Goal: Information Seeking & Learning: Find specific fact

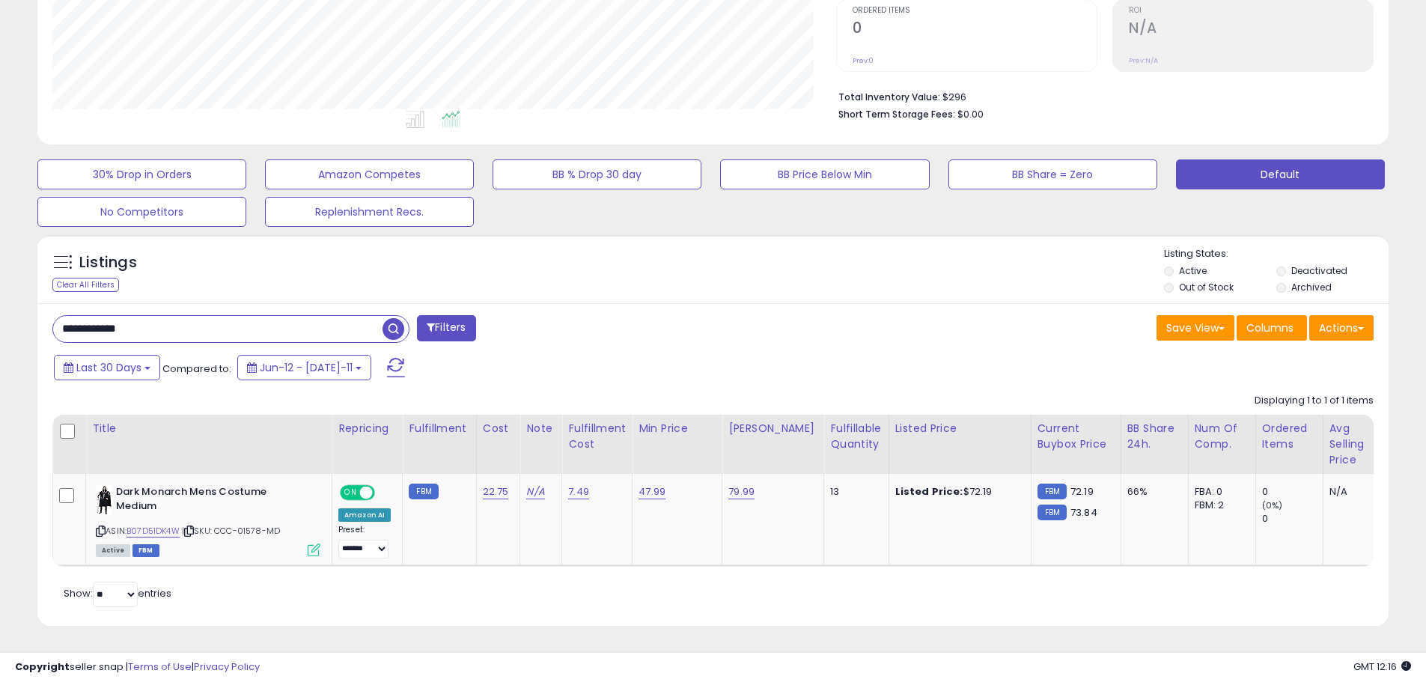
scroll to position [307, 784]
drag, startPoint x: 170, startPoint y: 307, endPoint x: -95, endPoint y: 287, distance: 265.8
click at [0, 287] on html "Unable to login Retrieving listings data.. has not yet accepted the Terms of Us…" at bounding box center [713, 29] width 1426 height 682
click at [392, 318] on span "button" at bounding box center [394, 329] width 22 height 22
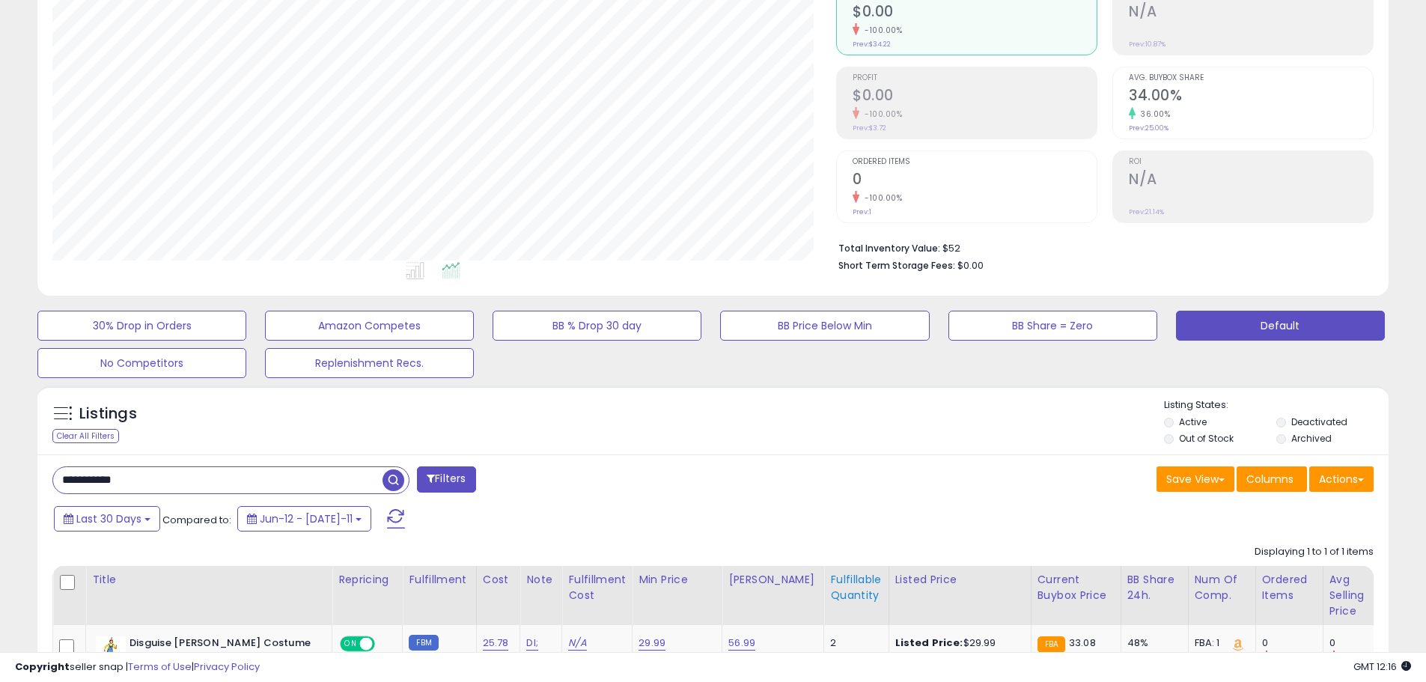
scroll to position [365, 0]
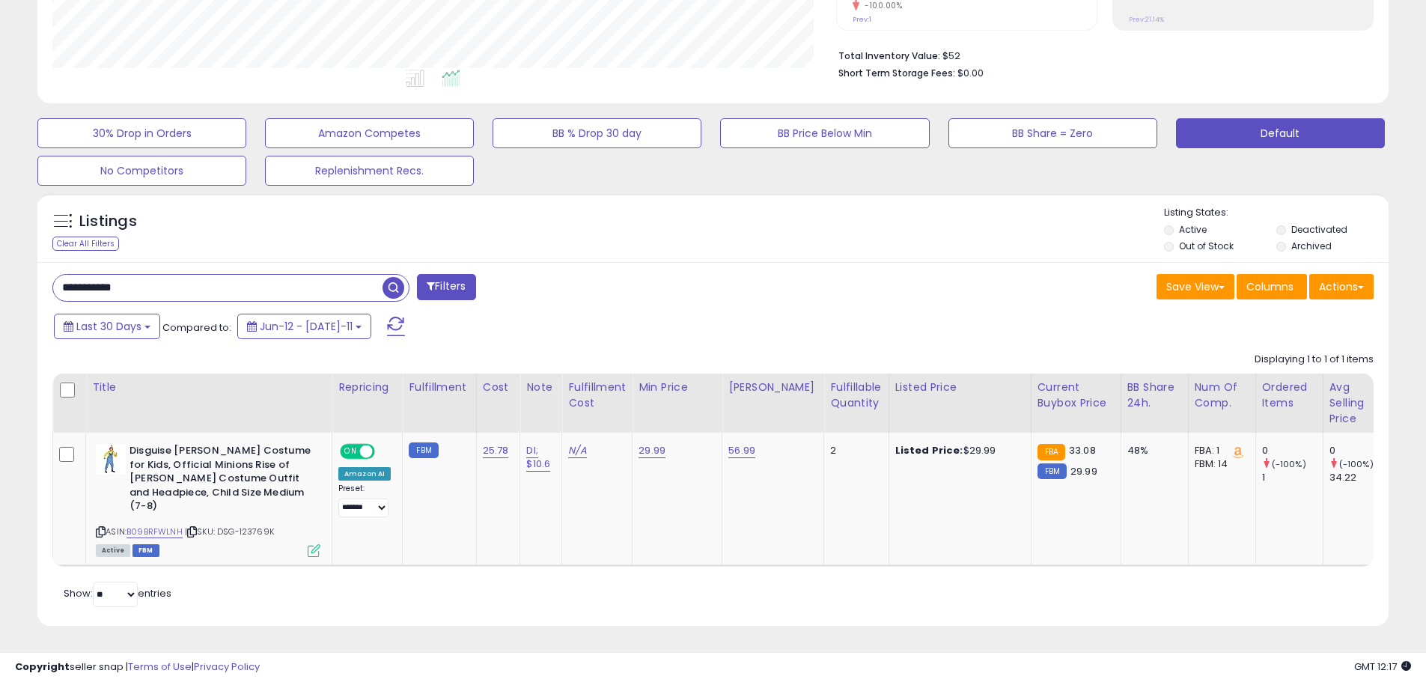
drag, startPoint x: 146, startPoint y: 278, endPoint x: -89, endPoint y: 273, distance: 235.1
paste input "text"
click at [396, 277] on span "button" at bounding box center [394, 288] width 22 height 22
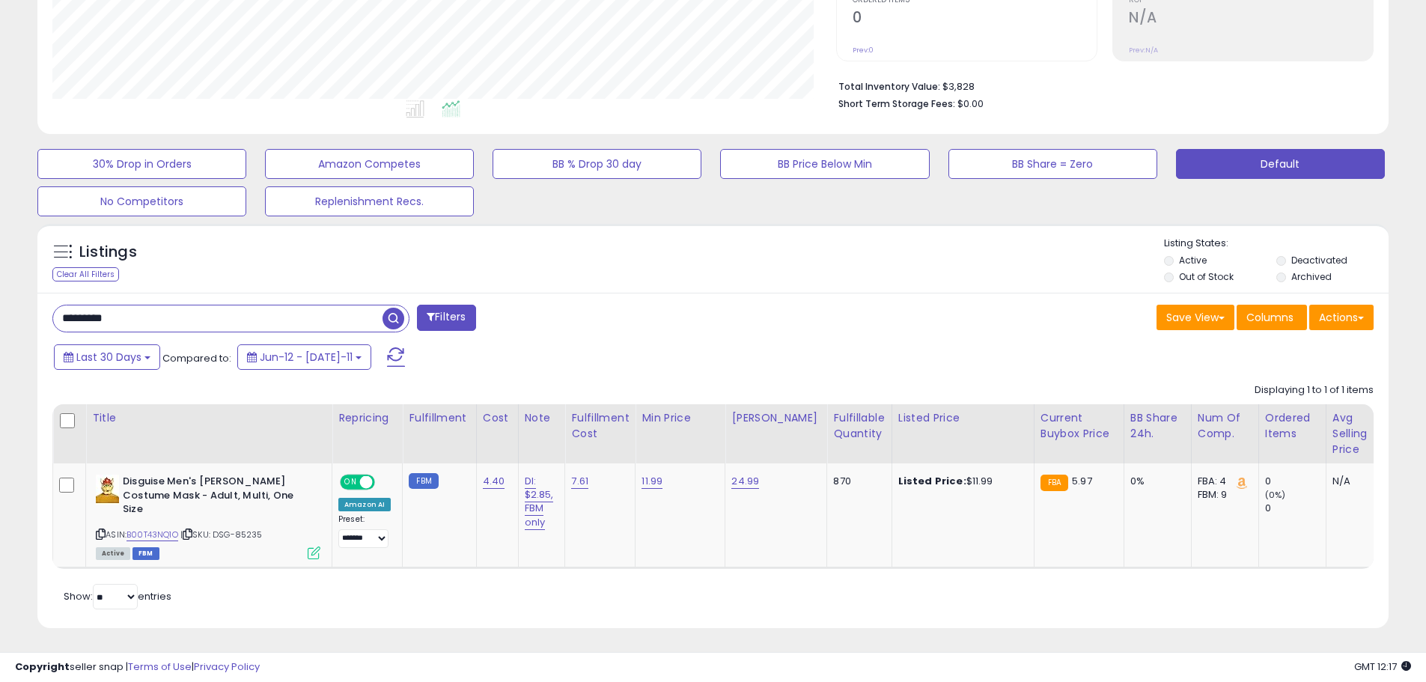
scroll to position [323, 0]
click at [163, 528] on link "B00T43NQ1O" at bounding box center [153, 534] width 52 height 13
drag, startPoint x: 94, startPoint y: 314, endPoint x: -23, endPoint y: 308, distance: 117.0
click at [0, 308] on html "Unable to login Retrieving listings data.. has not yet accepted the Terms of Us…" at bounding box center [713, 18] width 1426 height 682
paste input "*"
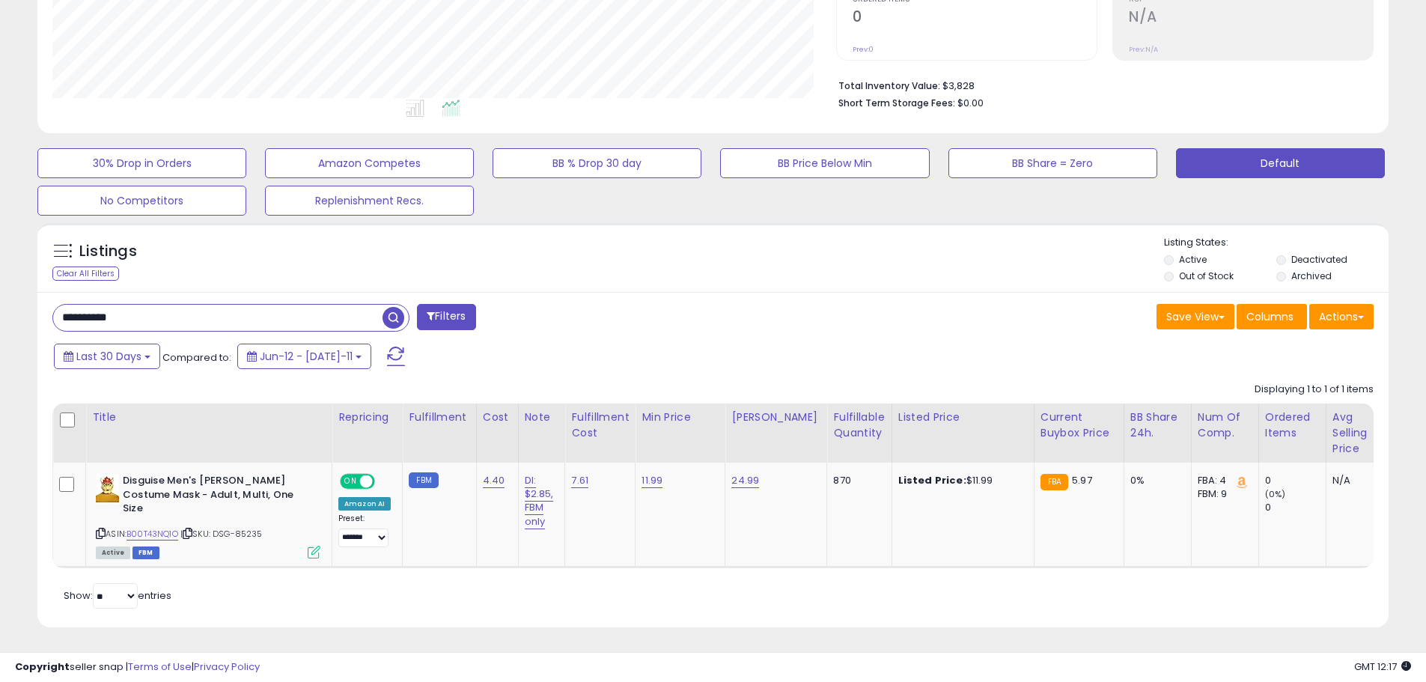
click at [392, 315] on span "button" at bounding box center [394, 318] width 22 height 22
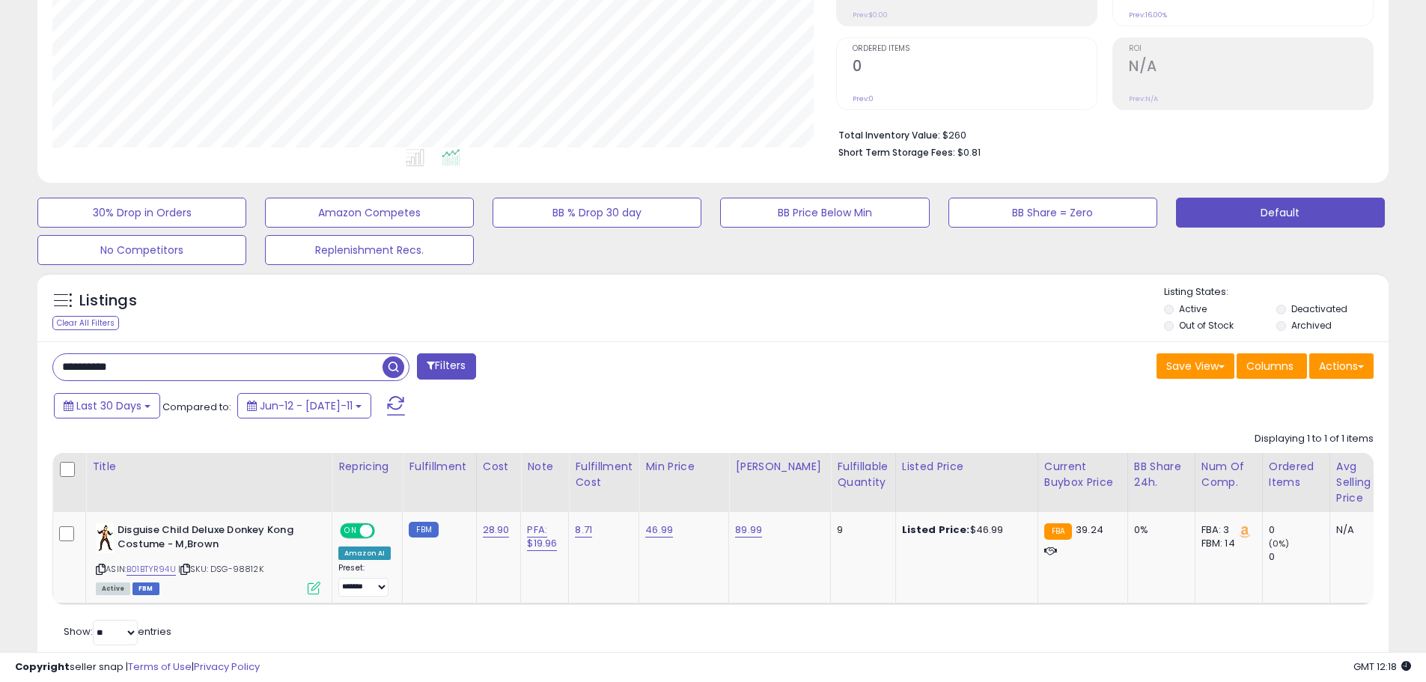
scroll to position [249, 0]
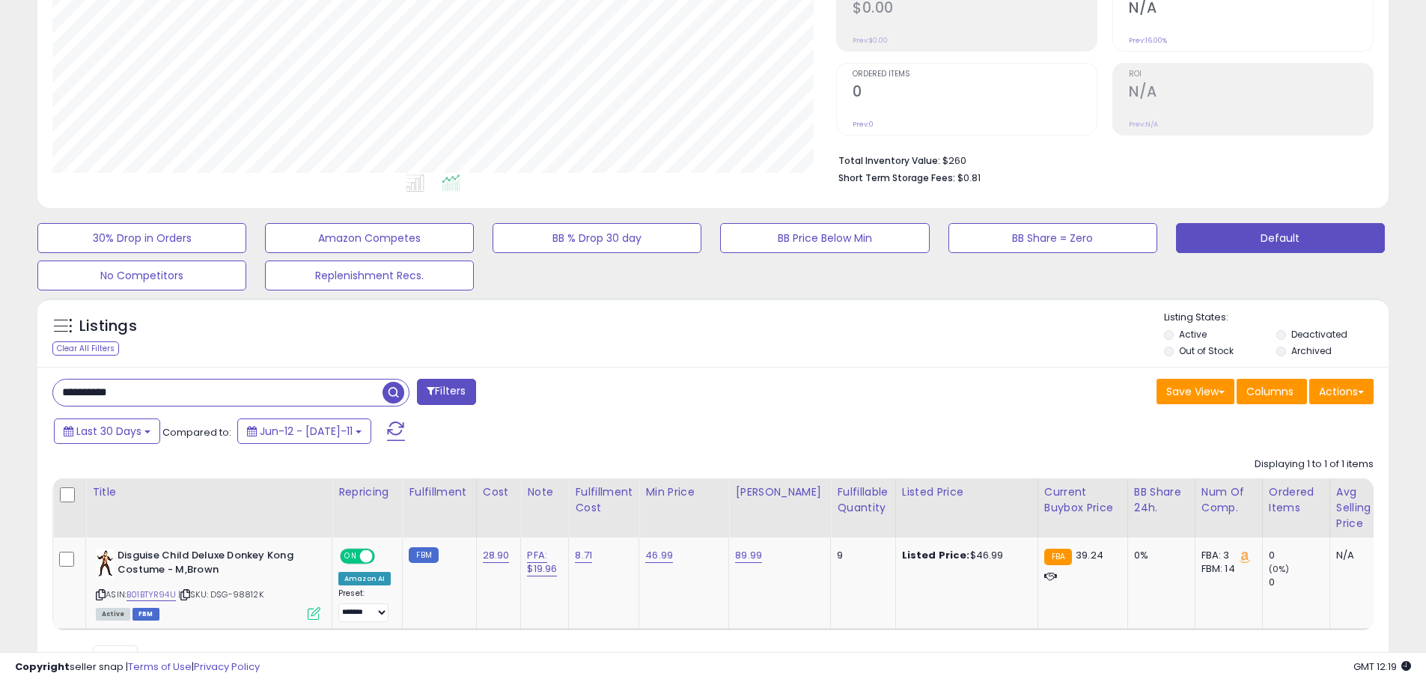
drag, startPoint x: 142, startPoint y: 386, endPoint x: 51, endPoint y: 383, distance: 91.4
click at [51, 383] on div "**********" at bounding box center [377, 394] width 672 height 30
paste input "*"
click at [394, 392] on span "button" at bounding box center [394, 393] width 22 height 22
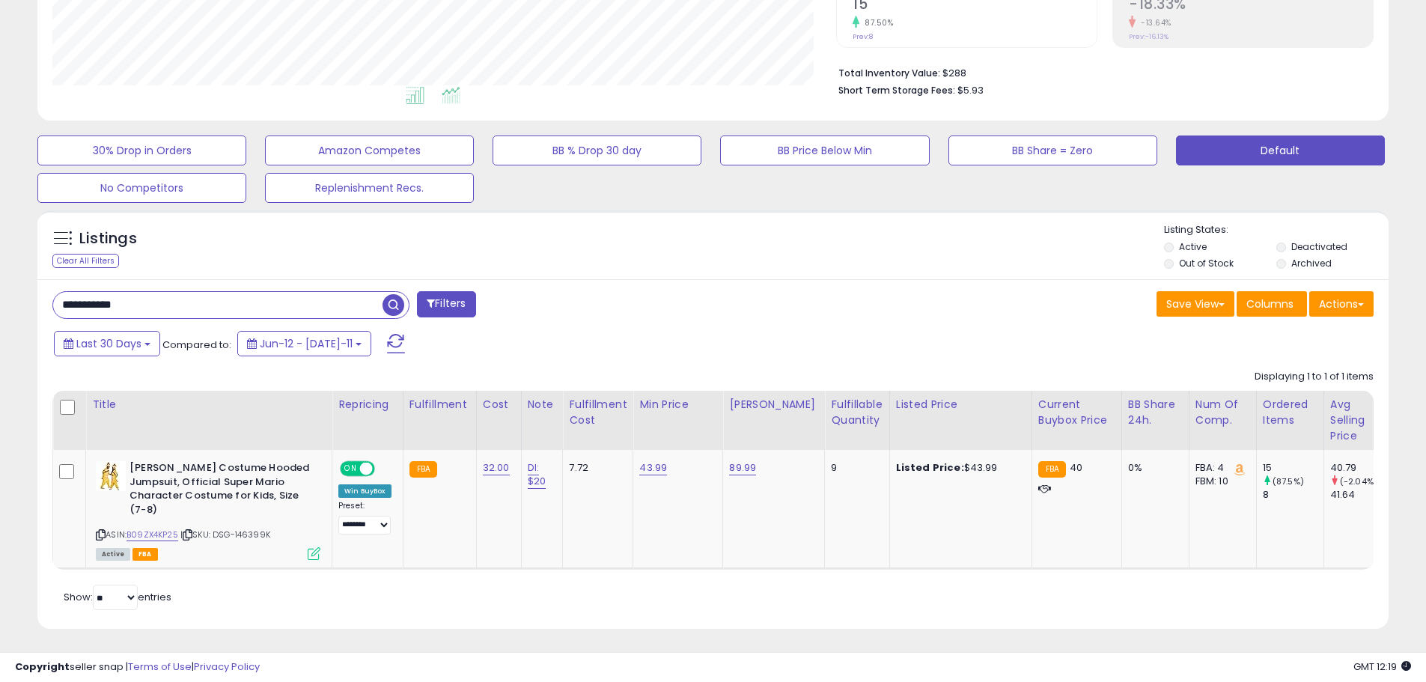
scroll to position [307, 784]
drag, startPoint x: 180, startPoint y: 303, endPoint x: -14, endPoint y: 275, distance: 196.0
click at [0, 275] on html "Unable to login Retrieving listings data.. has not yet accepted the Terms of Us…" at bounding box center [713, 5] width 1426 height 682
paste input "text"
click at [397, 299] on span "button" at bounding box center [394, 305] width 22 height 22
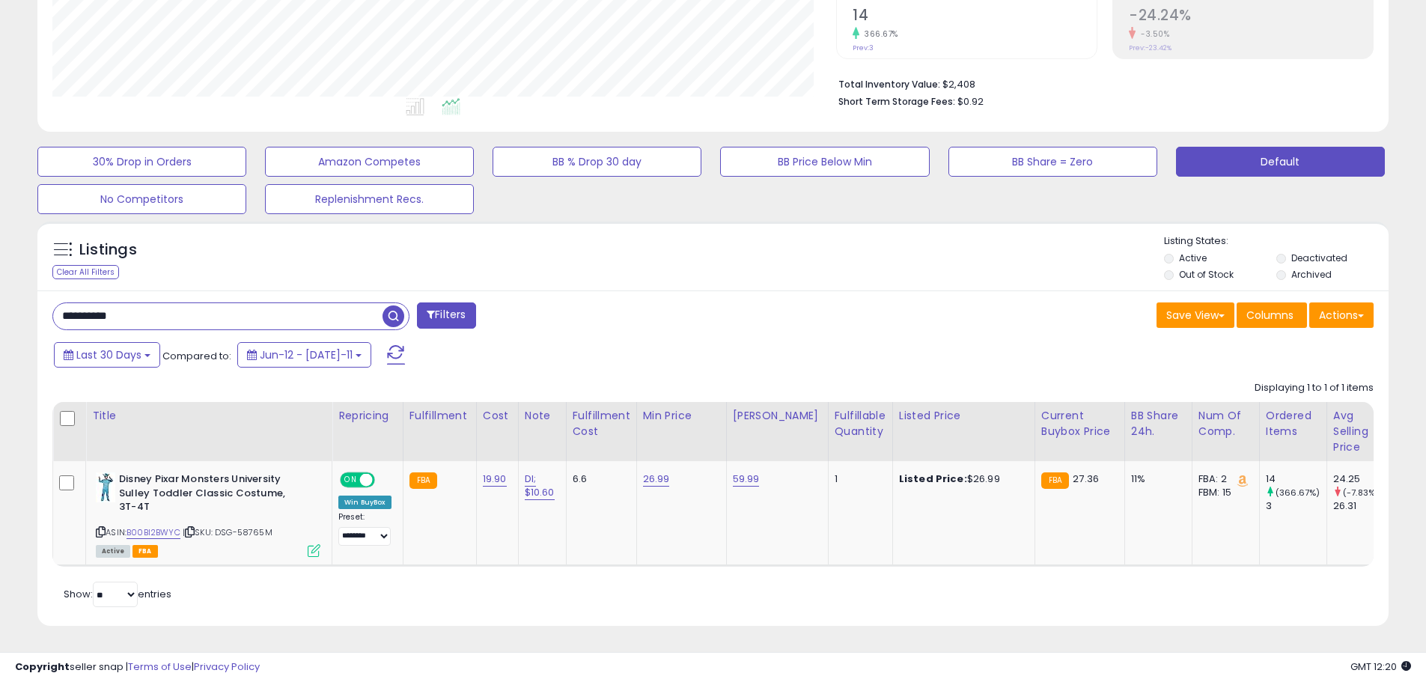
scroll to position [336, 0]
click at [171, 311] on input "**********" at bounding box center [217, 316] width 329 height 26
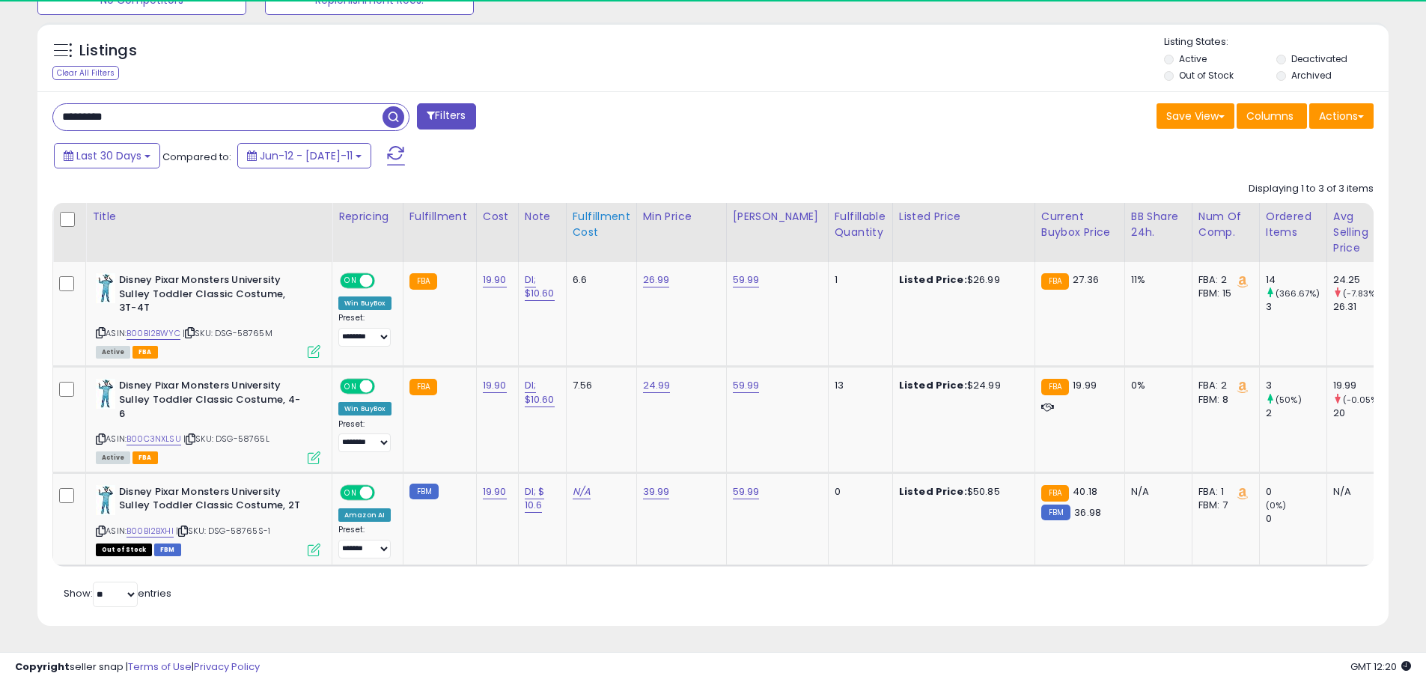
scroll to position [307, 784]
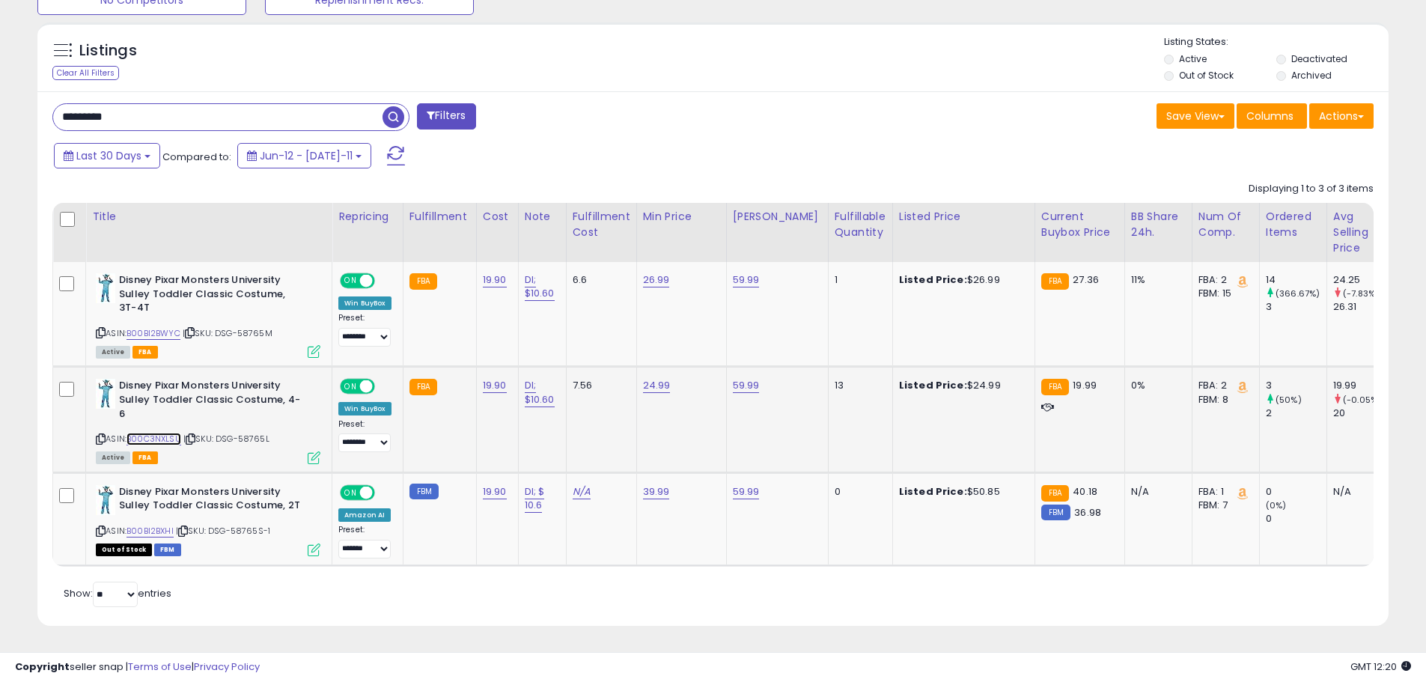
click at [171, 433] on link "B00C3NXLSU" at bounding box center [154, 439] width 55 height 13
drag, startPoint x: 144, startPoint y: 104, endPoint x: -55, endPoint y: 85, distance: 199.3
paste input "***"
click at [389, 106] on span "button" at bounding box center [394, 117] width 22 height 22
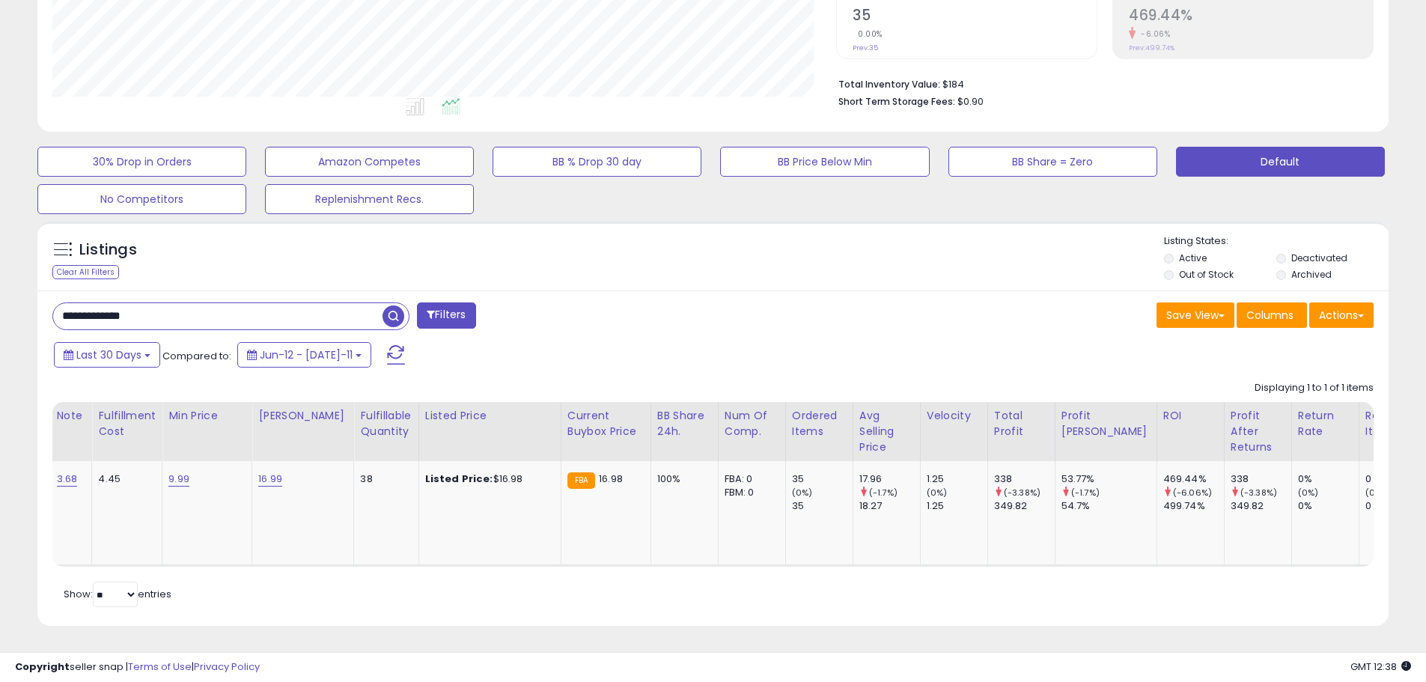
scroll to position [0, 0]
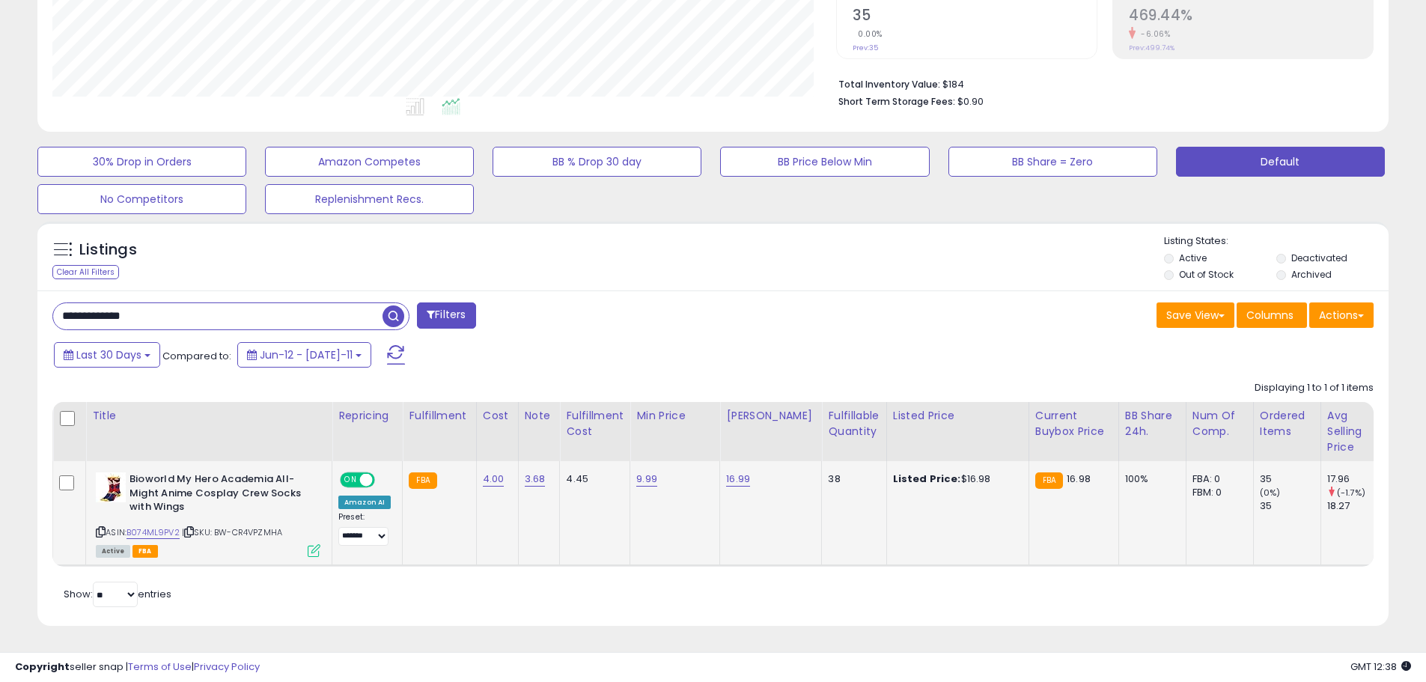
drag, startPoint x: 219, startPoint y: 520, endPoint x: 268, endPoint y: 520, distance: 49.4
click at [295, 520] on div "ASIN: B074ML9PV2 | SKU: BW-CR4VPZMHA Active FBA" at bounding box center [208, 513] width 225 height 83
copy span "BW-CR4VPZMHA"
drag, startPoint x: 174, startPoint y: 305, endPoint x: 43, endPoint y: 287, distance: 132.2
click at [43, 290] on div "**********" at bounding box center [712, 458] width 1351 height 336
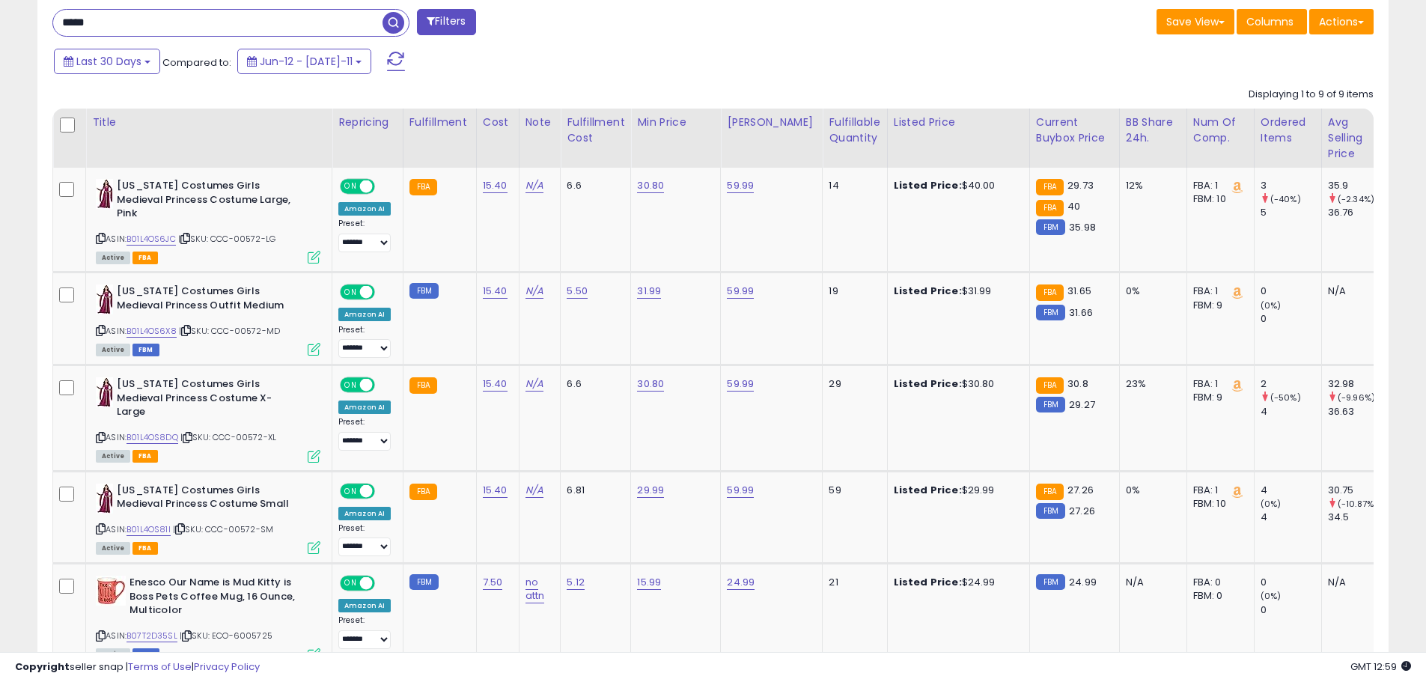
scroll to position [456, 0]
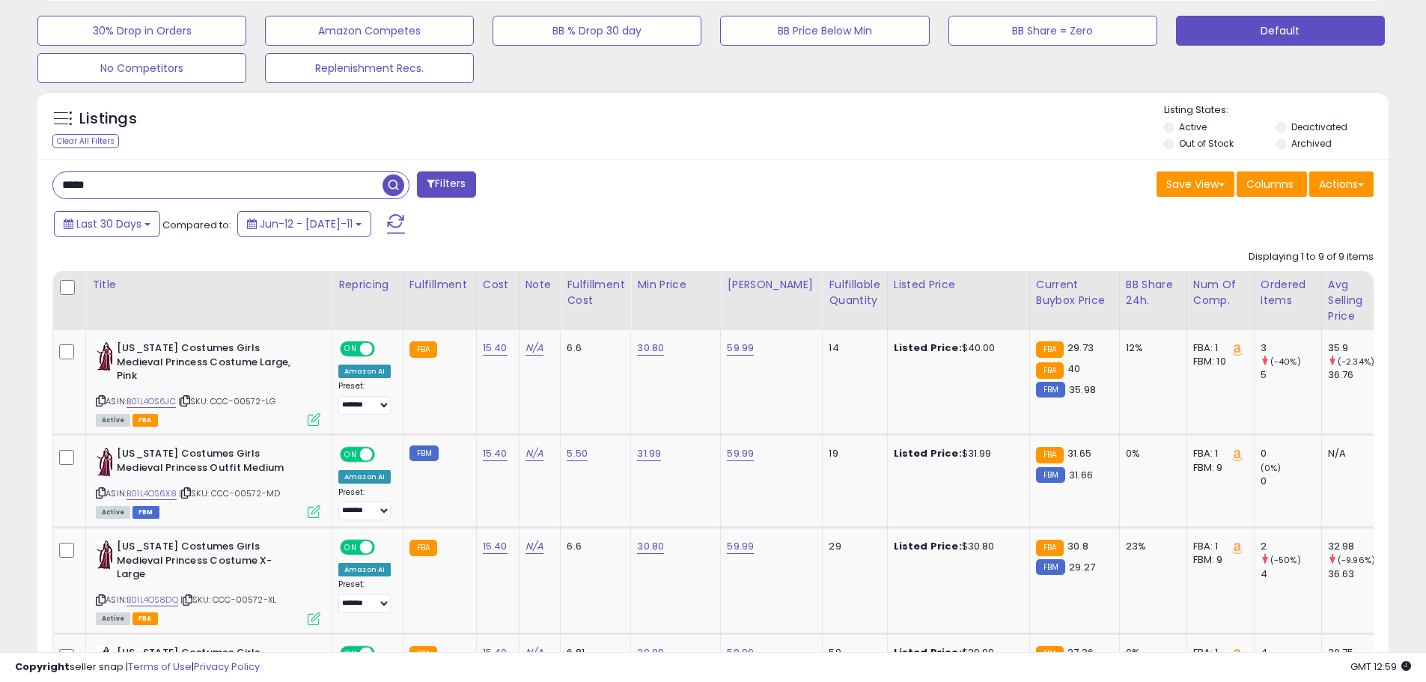
drag, startPoint x: 97, startPoint y: 180, endPoint x: 54, endPoint y: 181, distance: 42.7
paste input "********"
click at [403, 186] on span "button" at bounding box center [394, 185] width 22 height 22
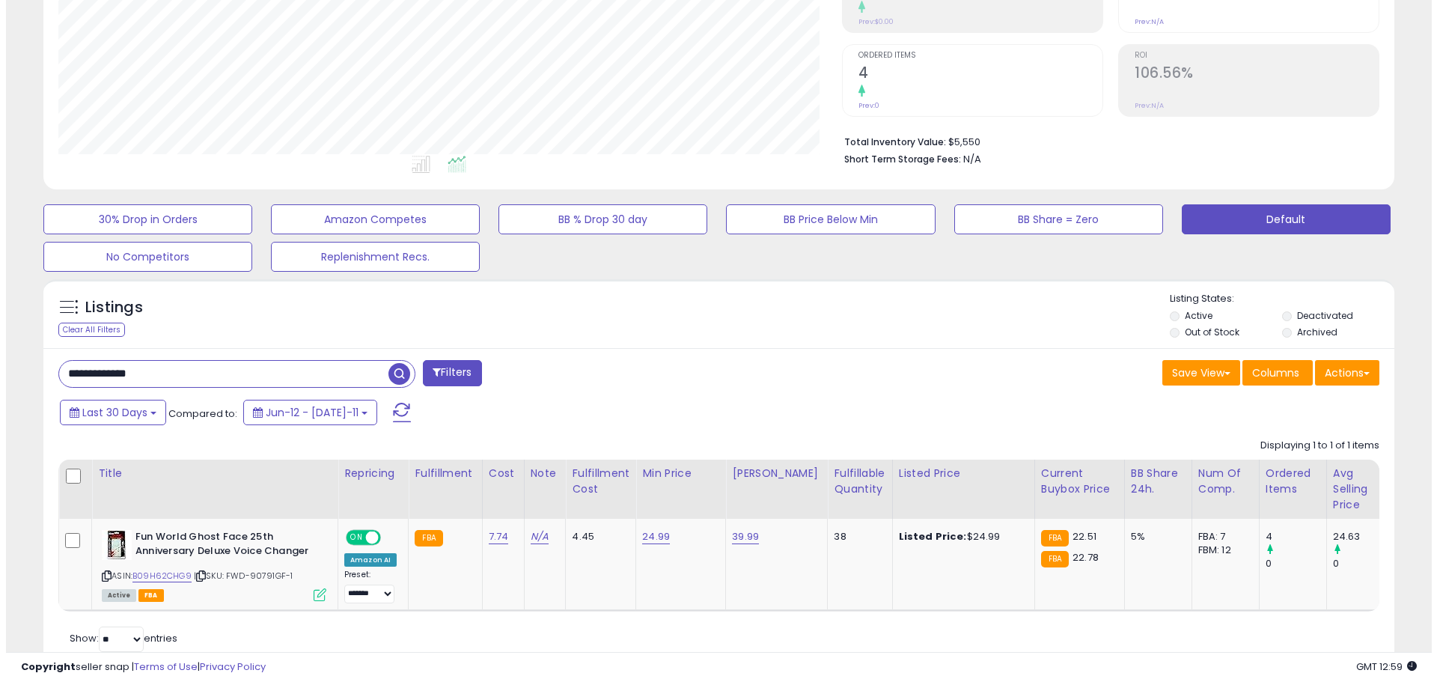
scroll to position [24, 0]
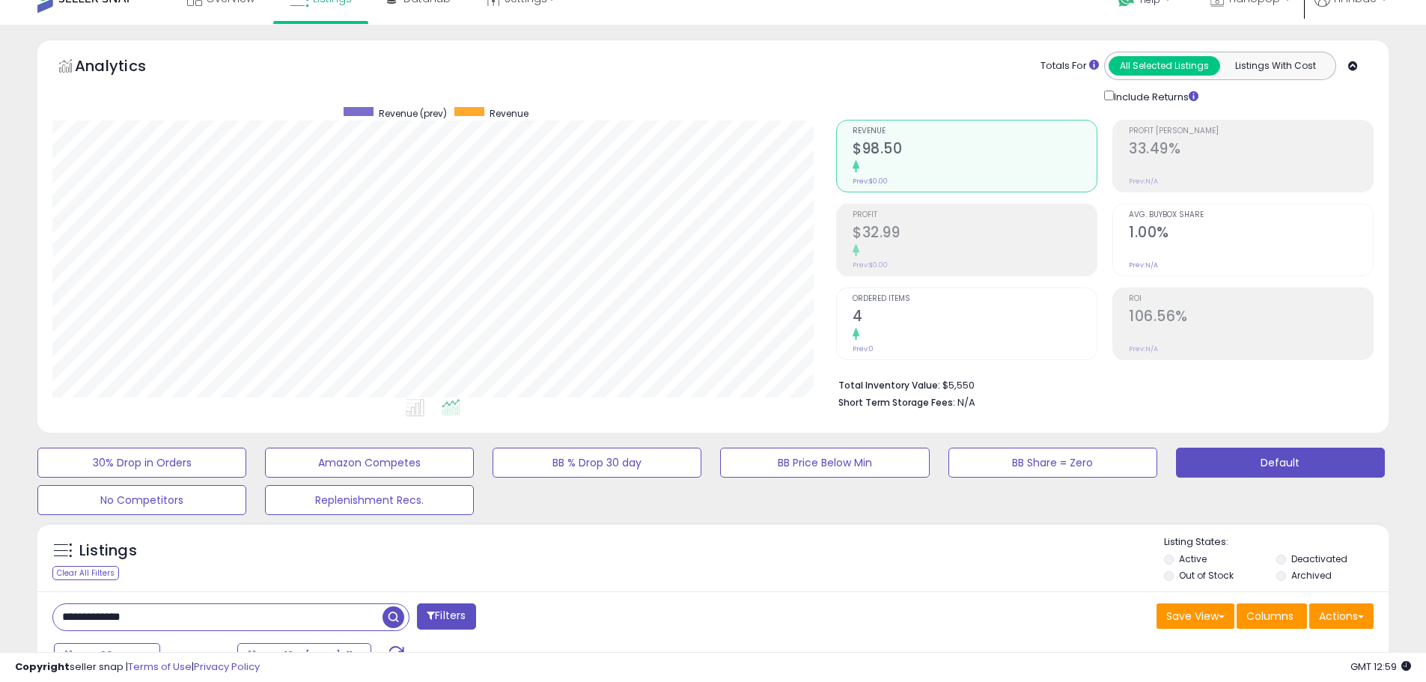
click at [916, 331] on div at bounding box center [975, 335] width 244 height 14
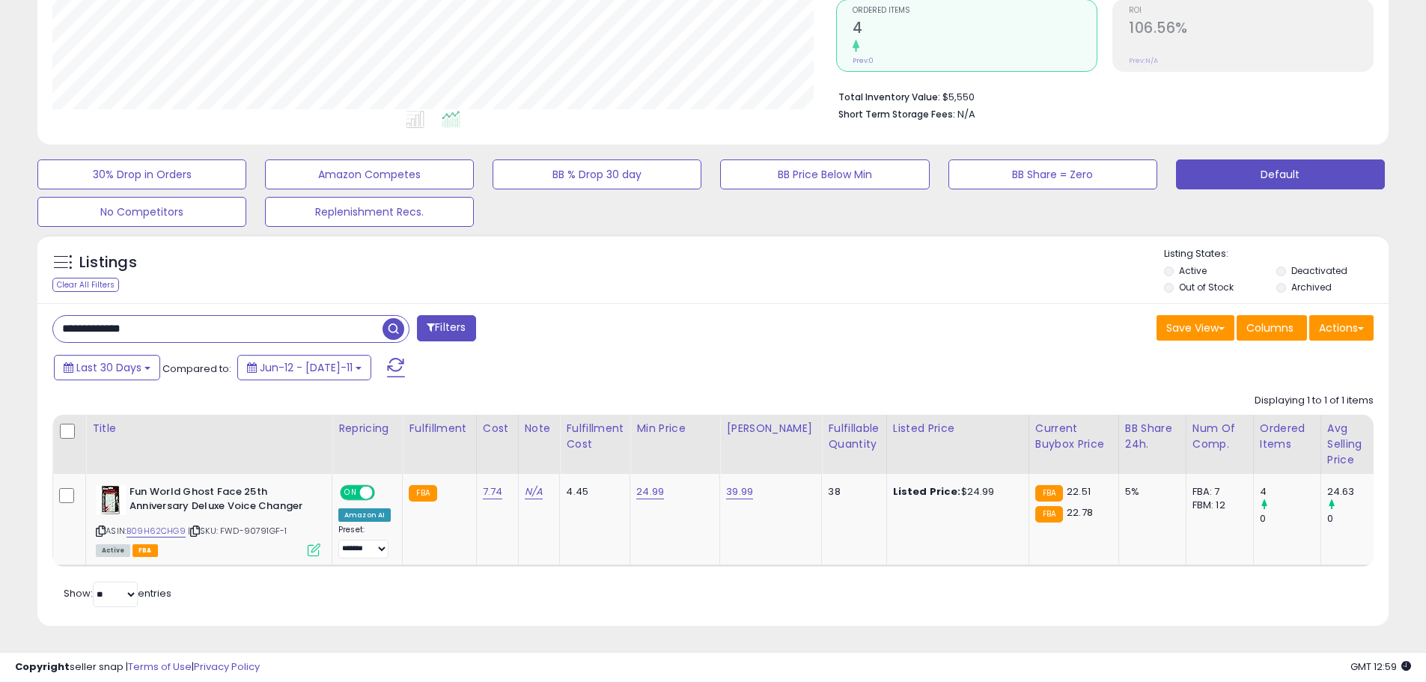
scroll to position [323, 0]
drag, startPoint x: 159, startPoint y: 323, endPoint x: 27, endPoint y: 310, distance: 132.5
click at [20, 311] on div "**********" at bounding box center [712, 197] width 1411 height 893
paste input "text"
type input "*********"
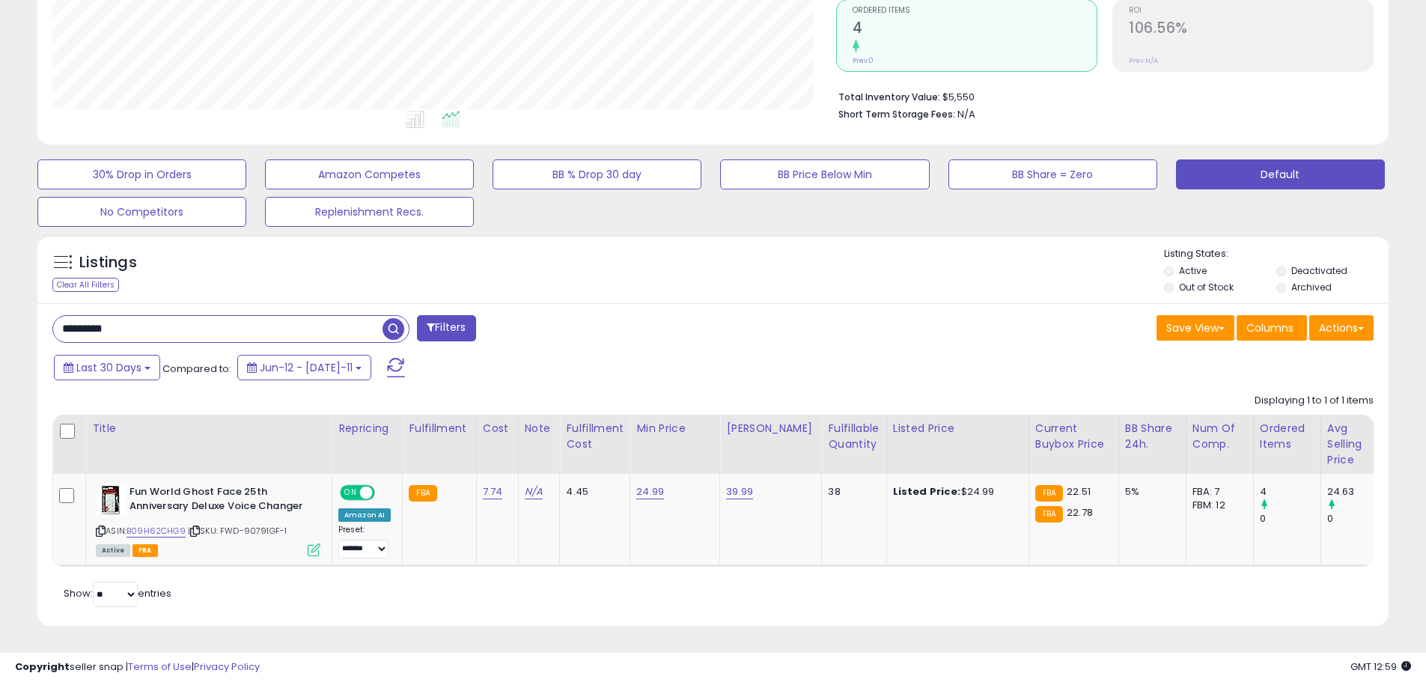
click at [390, 318] on span "button" at bounding box center [394, 329] width 22 height 22
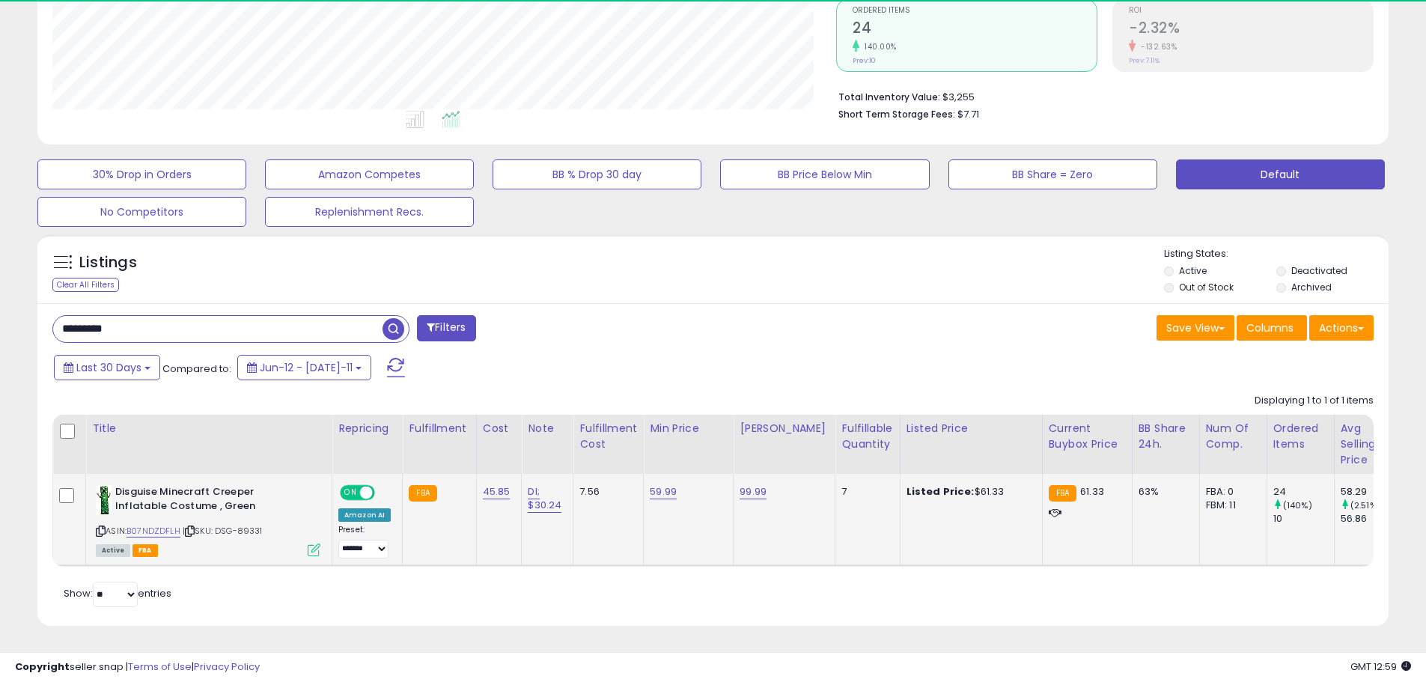
scroll to position [307, 784]
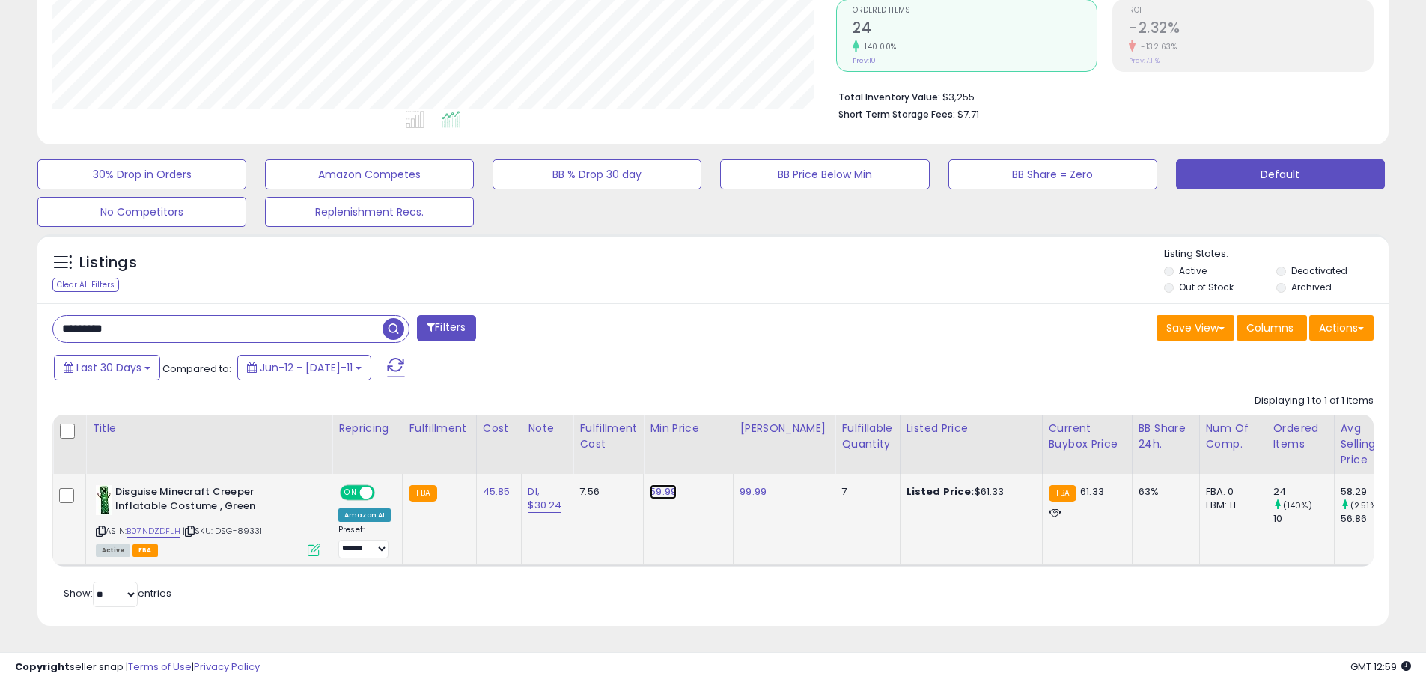
click at [661, 484] on link "59.99" at bounding box center [663, 491] width 27 height 15
drag, startPoint x: 620, startPoint y: 442, endPoint x: 519, endPoint y: 432, distance: 101.5
click at [519, 432] on table "Title Repricing" at bounding box center [980, 491] width 1856 height 152
type input "*****"
click button "submit" at bounding box center [699, 453] width 25 height 22
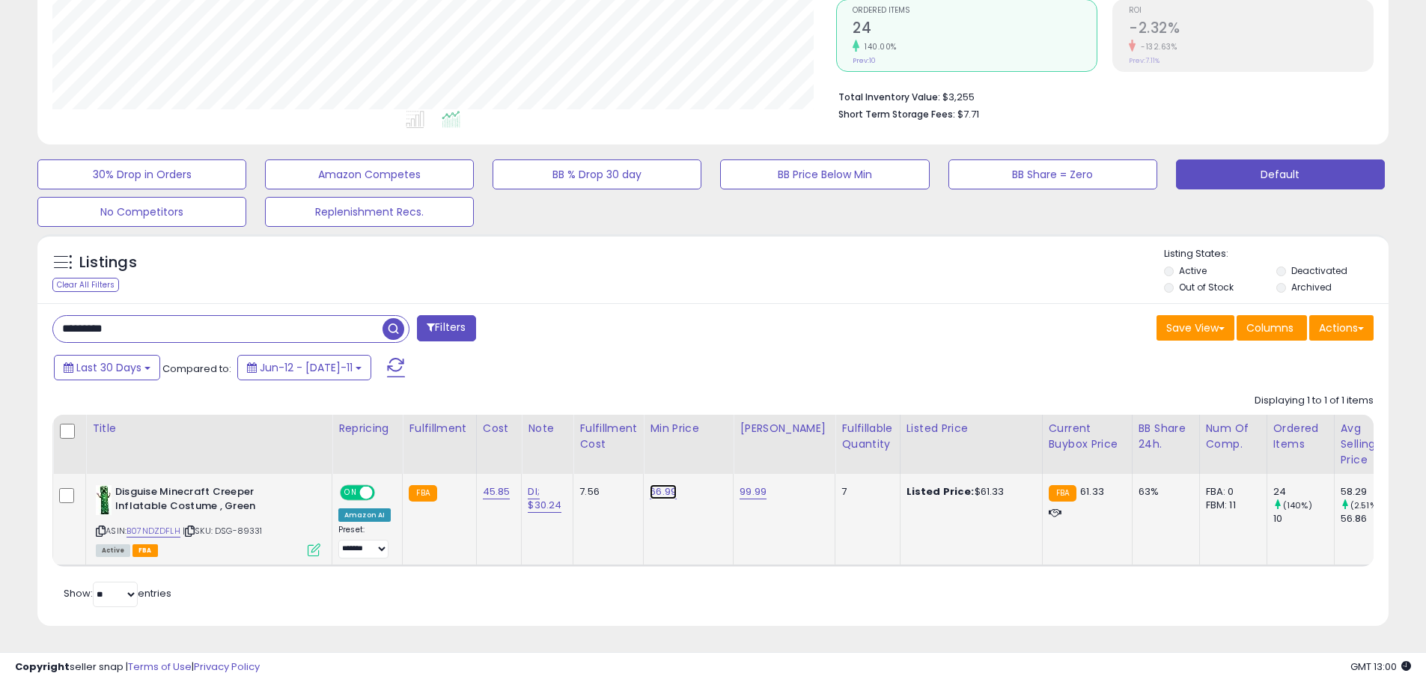
click at [659, 484] on link "66.99" at bounding box center [663, 491] width 27 height 15
drag, startPoint x: 602, startPoint y: 451, endPoint x: 528, endPoint y: 437, distance: 75.3
click at [528, 437] on table "Title Repricing" at bounding box center [980, 491] width 1856 height 152
type input "*****"
click button "submit" at bounding box center [699, 453] width 25 height 22
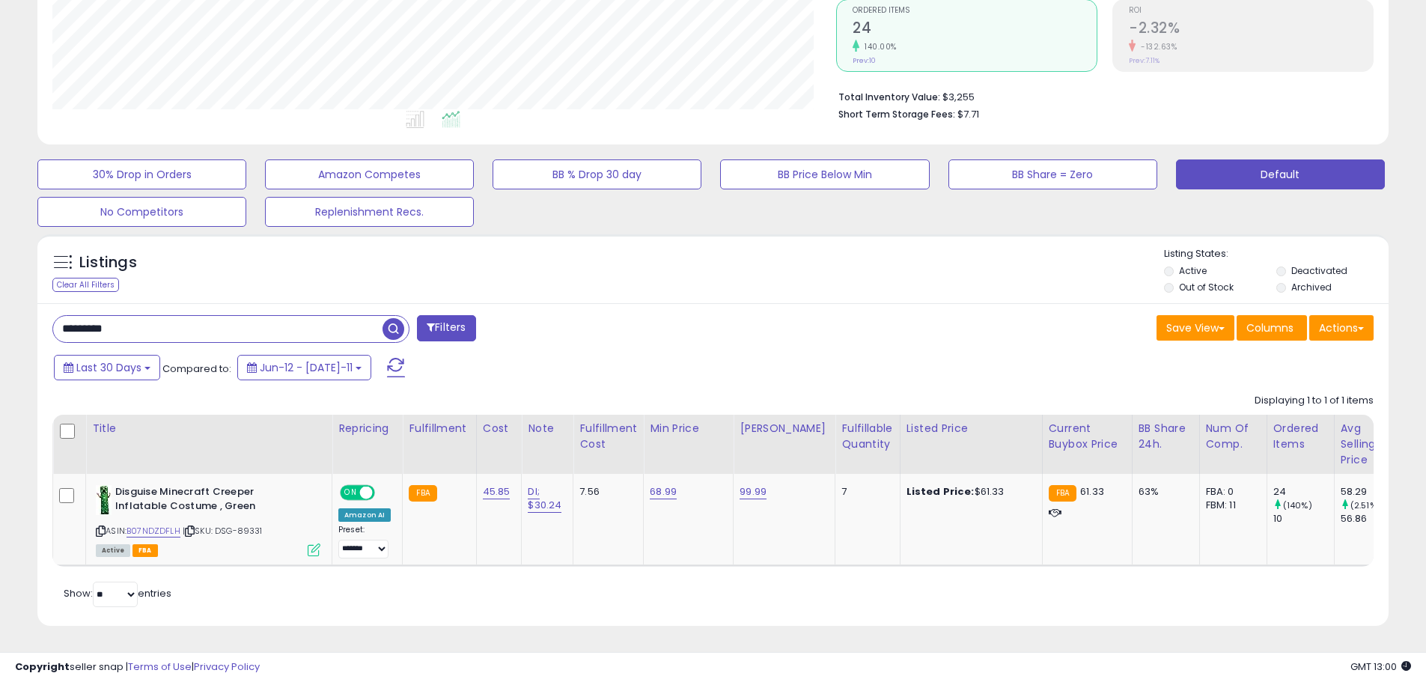
drag, startPoint x: 137, startPoint y: 314, endPoint x: 23, endPoint y: 296, distance: 115.2
click at [23, 296] on div "**********" at bounding box center [712, 197] width 1411 height 893
paste input "text"
type input "*********"
click at [400, 321] on span "button" at bounding box center [394, 329] width 22 height 22
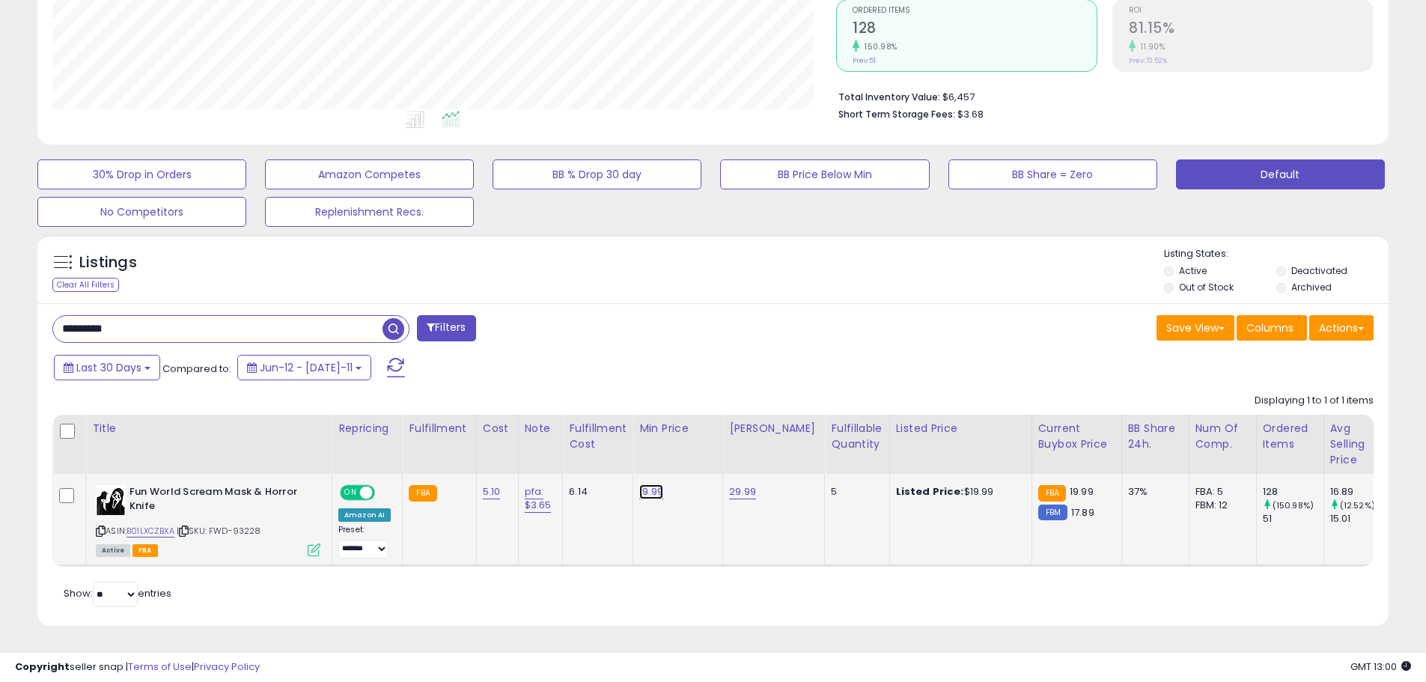
click at [642, 484] on link "19.99" at bounding box center [651, 491] width 24 height 15
drag, startPoint x: 583, startPoint y: 443, endPoint x: 455, endPoint y: 422, distance: 129.7
click at [455, 422] on table "Title Repricing" at bounding box center [974, 491] width 1845 height 152
type input "*****"
click button "submit" at bounding box center [688, 453] width 25 height 22
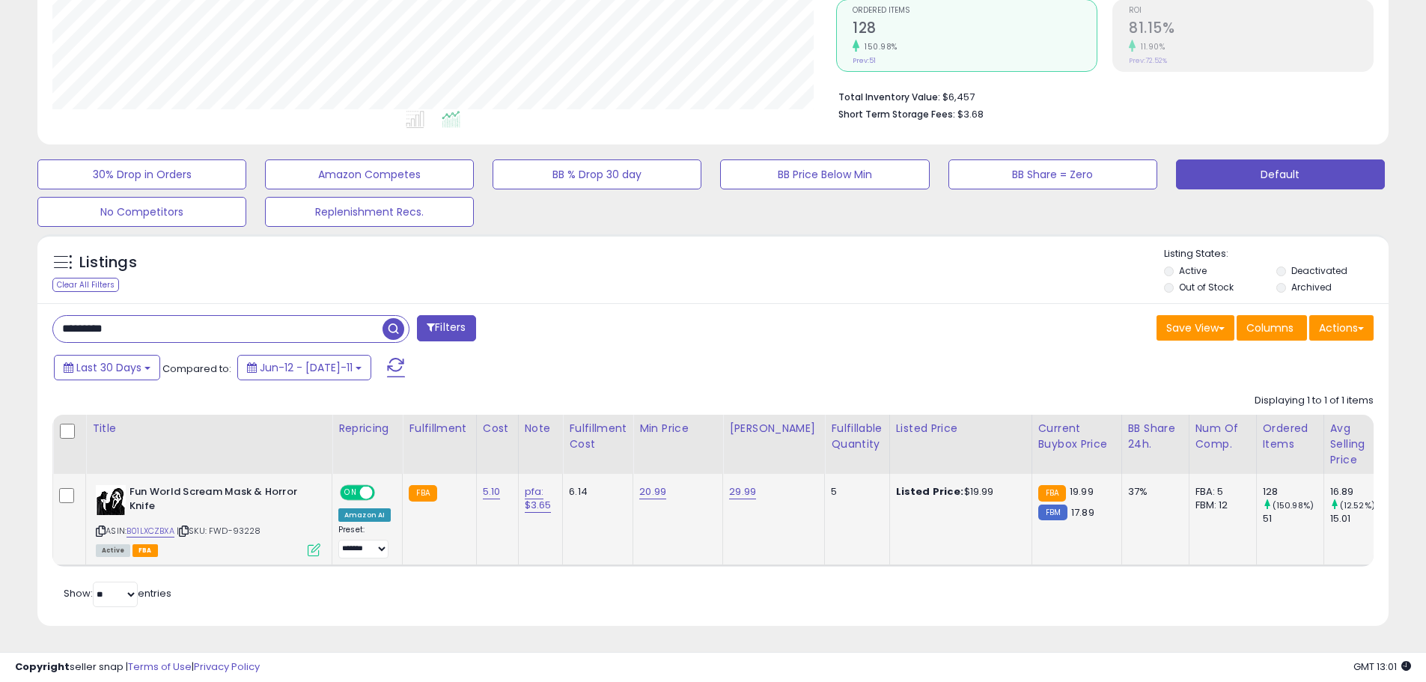
drag, startPoint x: 214, startPoint y: 517, endPoint x: 261, endPoint y: 521, distance: 46.6
click at [280, 520] on div "ASIN: B01LXCZBXA | SKU: FWD-93228 Active FBA" at bounding box center [208, 520] width 225 height 70
copy span "FWD-93228"
